Goal: Task Accomplishment & Management: Manage account settings

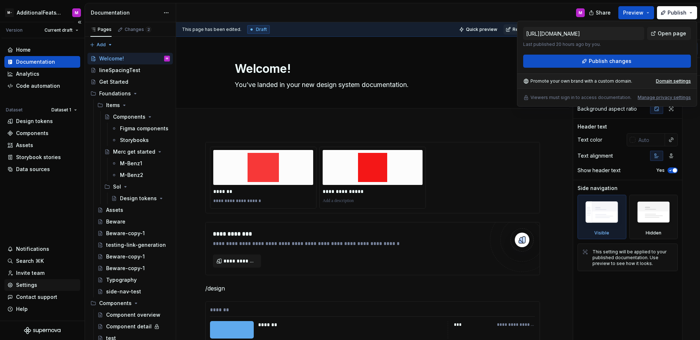
click at [37, 287] on div "Settings" at bounding box center [42, 285] width 70 height 7
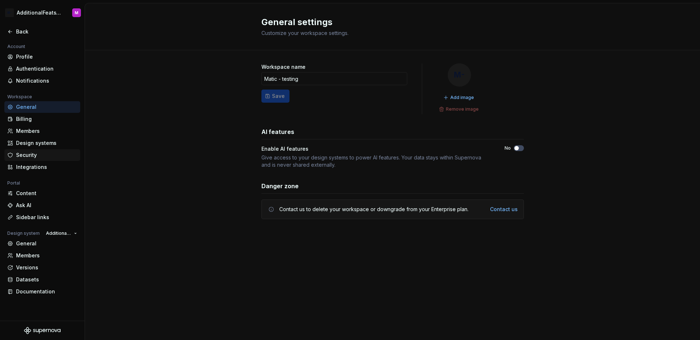
click at [35, 159] on div "Security" at bounding box center [42, 155] width 76 height 12
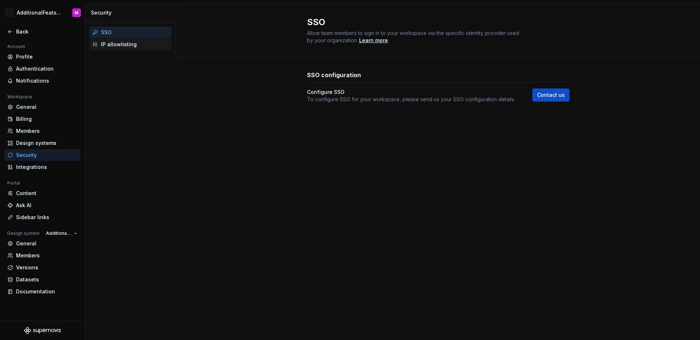
click at [126, 47] on div "IP allowlisting" at bounding box center [134, 44] width 67 height 7
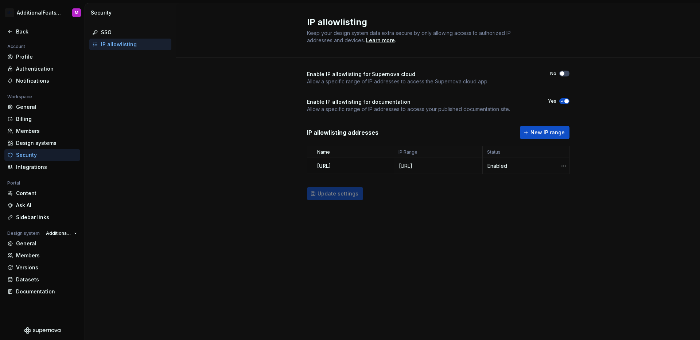
click at [568, 102] on span "button" at bounding box center [566, 101] width 4 height 4
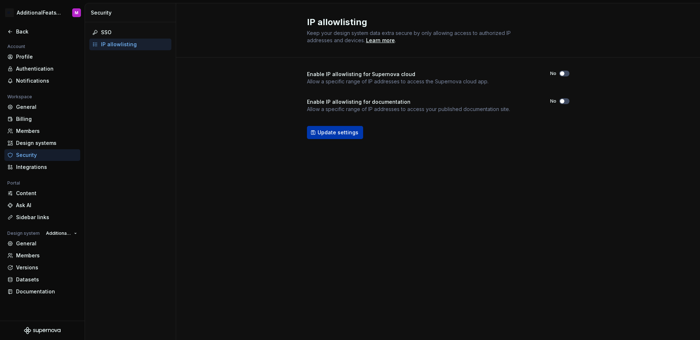
click at [350, 135] on span "Update settings" at bounding box center [337, 132] width 41 height 7
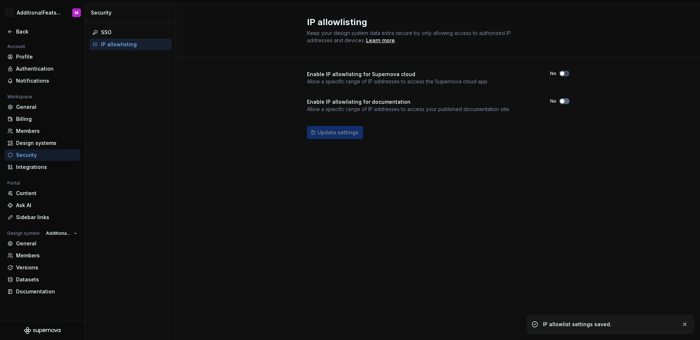
click at [561, 100] on span "button" at bounding box center [562, 101] width 4 height 4
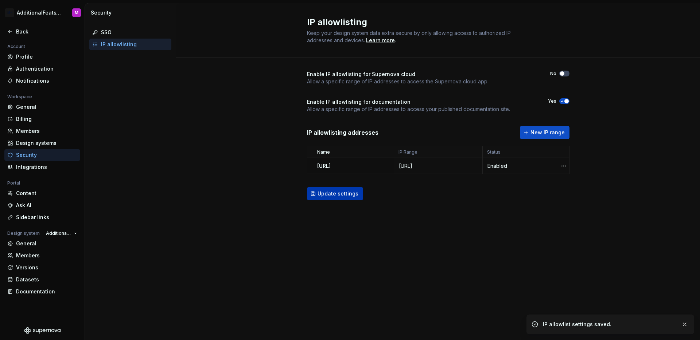
click at [343, 196] on span "Update settings" at bounding box center [337, 193] width 41 height 7
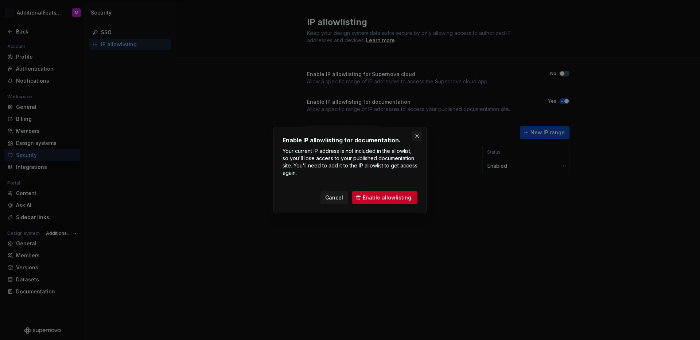
click at [418, 135] on button "button" at bounding box center [417, 136] width 10 height 10
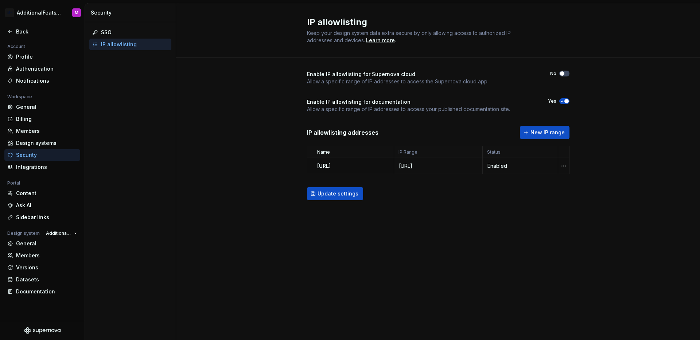
click at [568, 101] on span "button" at bounding box center [566, 101] width 4 height 4
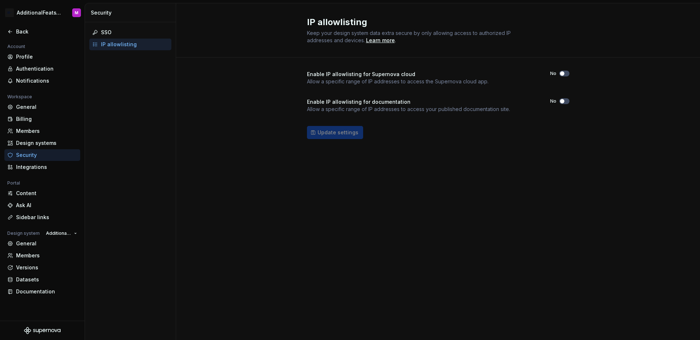
click at [254, 115] on div "Enable IP allowlisting for Supernova cloud Allow a specific range of IP address…" at bounding box center [438, 112] width 524 height 109
click at [43, 134] on div "Members" at bounding box center [46, 131] width 61 height 7
click at [21, 130] on div "Members" at bounding box center [46, 131] width 61 height 7
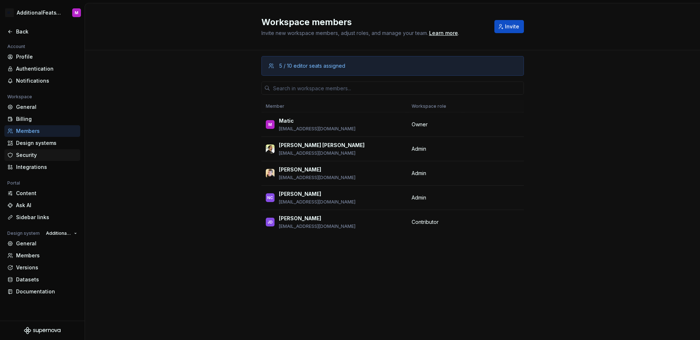
click at [36, 157] on div "Security" at bounding box center [46, 155] width 61 height 7
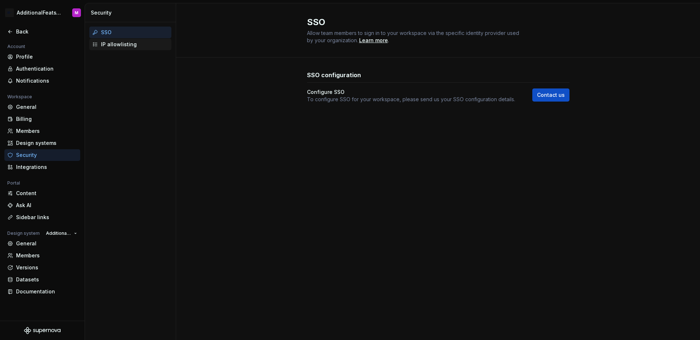
click at [127, 48] on div "IP allowlisting" at bounding box center [130, 45] width 82 height 12
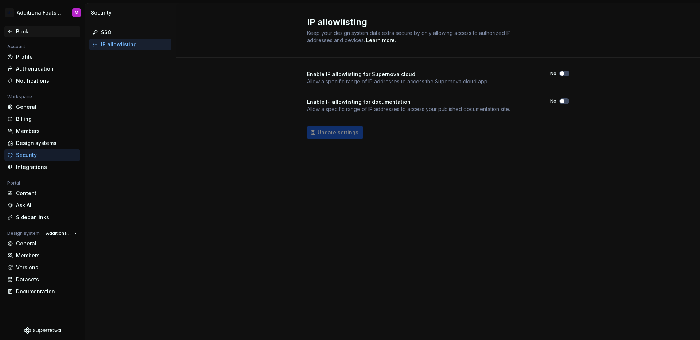
click at [24, 29] on div "Back" at bounding box center [46, 31] width 61 height 7
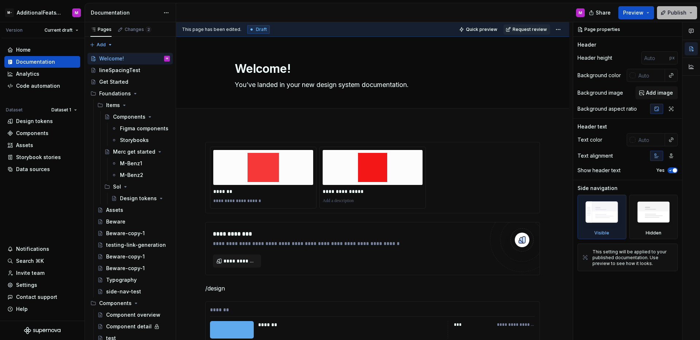
click at [683, 11] on span "Publish" at bounding box center [676, 12] width 19 height 7
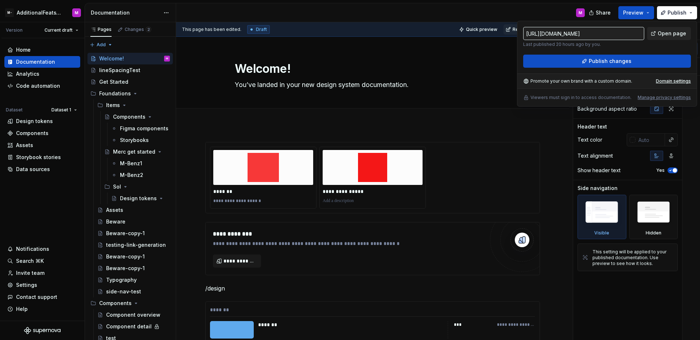
click at [664, 34] on span "Open page" at bounding box center [672, 33] width 28 height 7
type textarea "*"
